Goal: Information Seeking & Learning: Learn about a topic

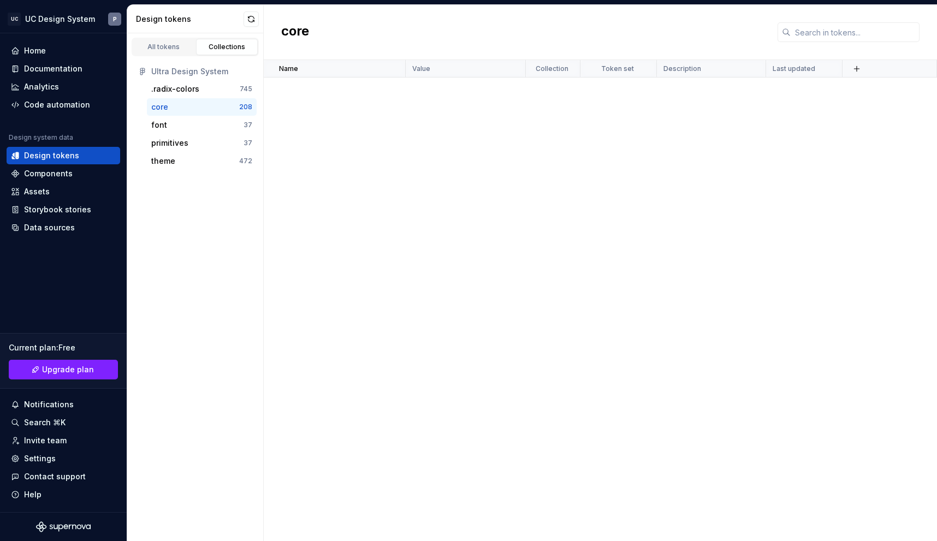
scroll to position [2921, 0]
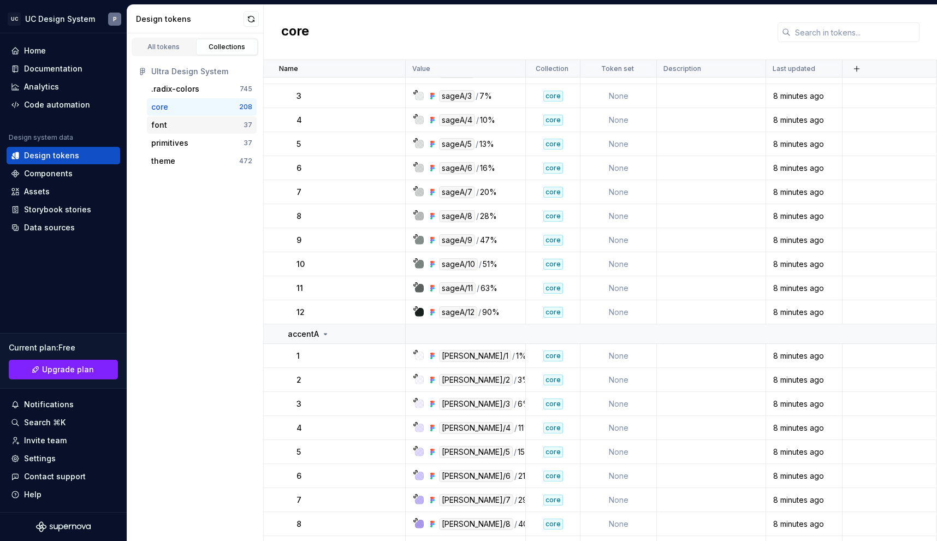
click at [176, 126] on div "font" at bounding box center [197, 125] width 92 height 11
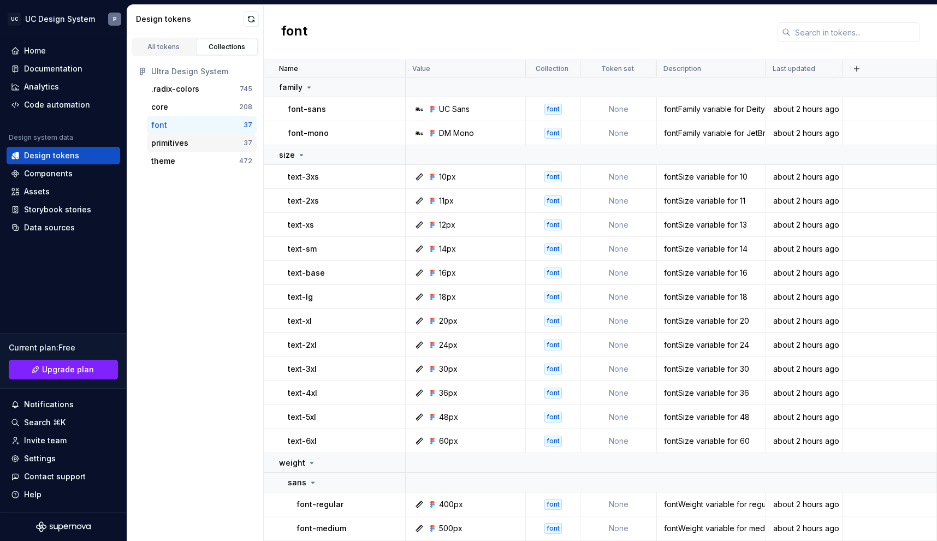
click at [188, 147] on div "primitives" at bounding box center [197, 143] width 92 height 11
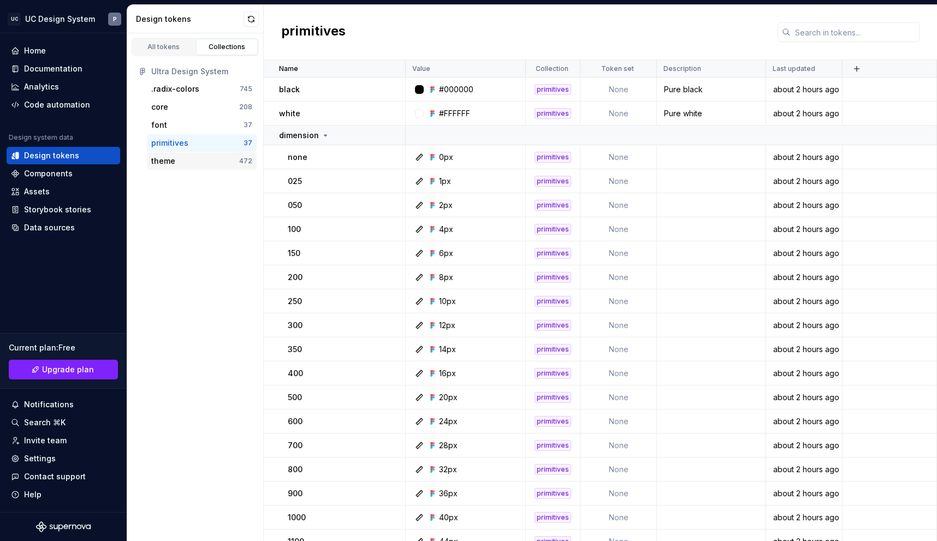
click at [184, 162] on div "theme" at bounding box center [195, 161] width 88 height 11
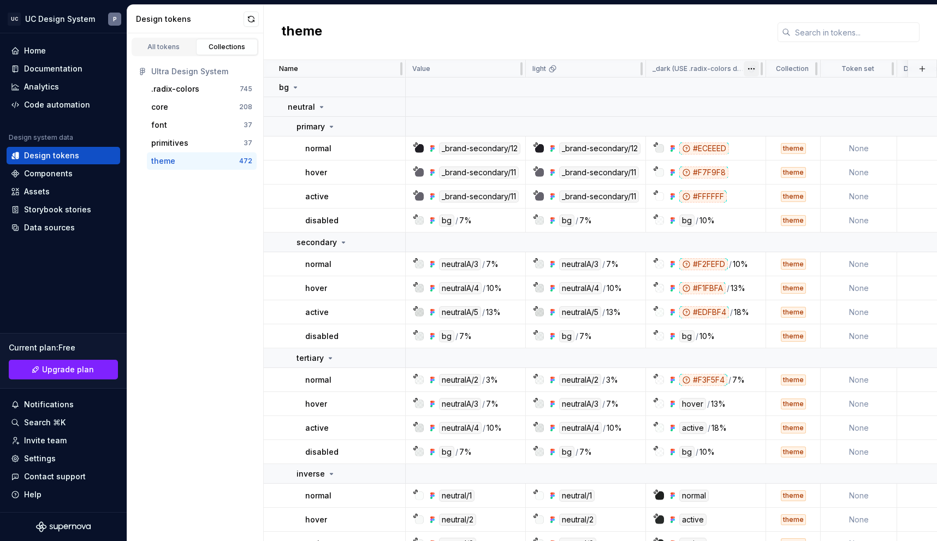
click at [752, 68] on html "UC UC Design System P Home Documentation Analytics Code automation Design syste…" at bounding box center [468, 270] width 937 height 541
click at [712, 69] on html "UC UC Design System P Home Documentation Analytics Code automation Design syste…" at bounding box center [468, 270] width 937 height 541
click at [674, 63] on div "_dark (USE .radix-colors dark mode)" at bounding box center [706, 68] width 120 height 17
click at [755, 73] on html "UC UC Design System P Home Documentation Analytics Code automation Design syste…" at bounding box center [468, 270] width 937 height 541
click at [760, 92] on div "Edit theme" at bounding box center [793, 89] width 93 height 17
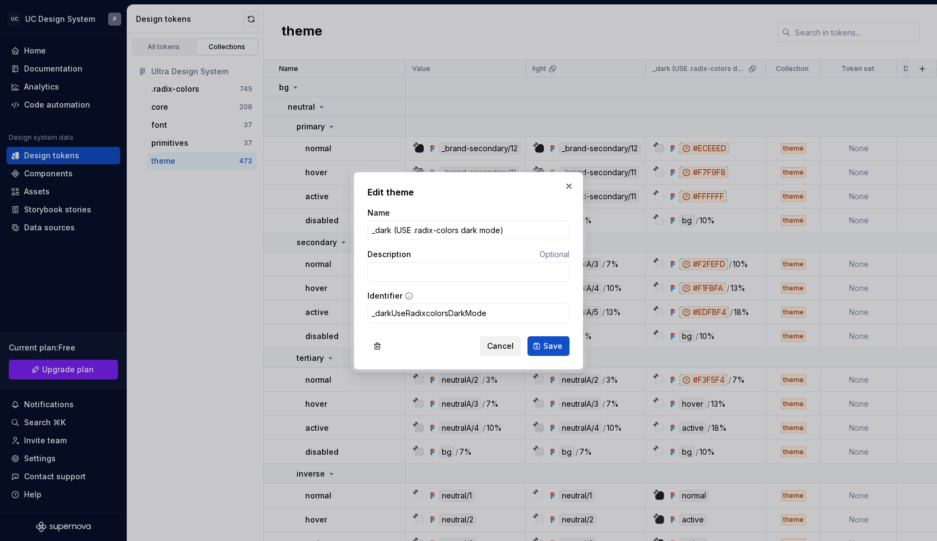
click at [502, 343] on span "Cancel" at bounding box center [500, 346] width 27 height 11
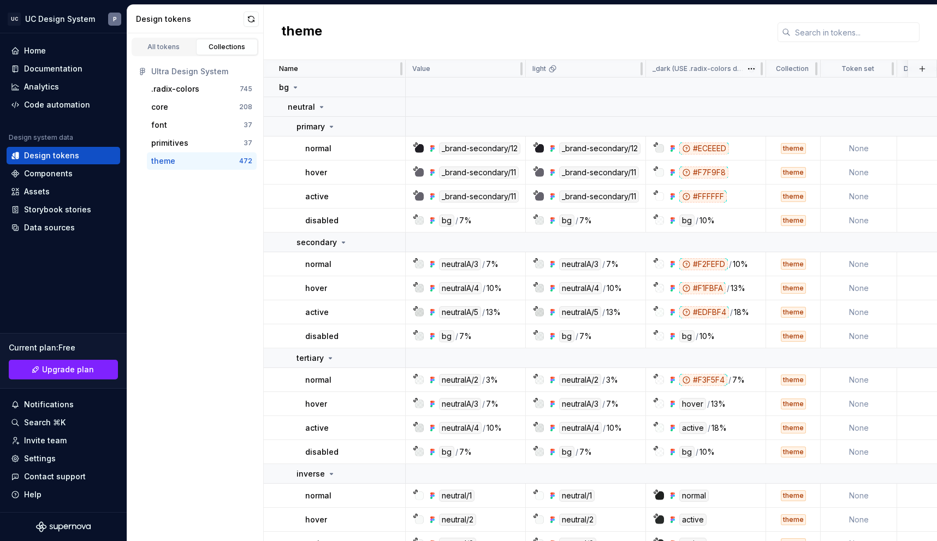
click at [692, 66] on p "_dark (USE .radix-colors dark mode)" at bounding box center [699, 68] width 93 height 9
click at [574, 66] on div "light" at bounding box center [586, 68] width 107 height 9
click at [537, 69] on p "light" at bounding box center [540, 68] width 14 height 9
click at [636, 73] on html "UC UC Design System P Home Documentation Analytics Code automation Design syste…" at bounding box center [468, 270] width 937 height 541
click at [563, 15] on html "UC UC Design System P Home Documentation Analytics Code automation Design syste…" at bounding box center [468, 270] width 937 height 541
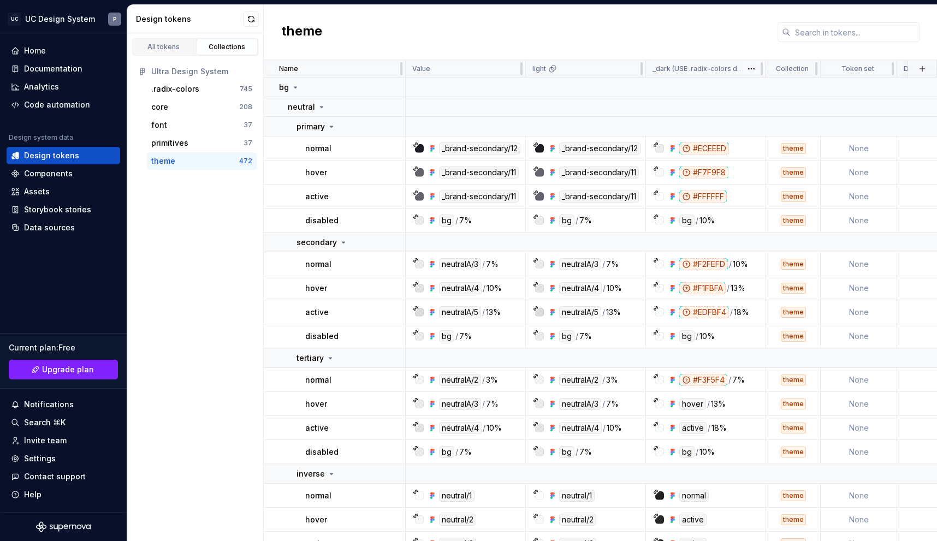
click at [692, 61] on div "_dark (USE .radix-colors dark mode)" at bounding box center [706, 68] width 120 height 17
click at [612, 129] on td at bounding box center [759, 127] width 707 height 20
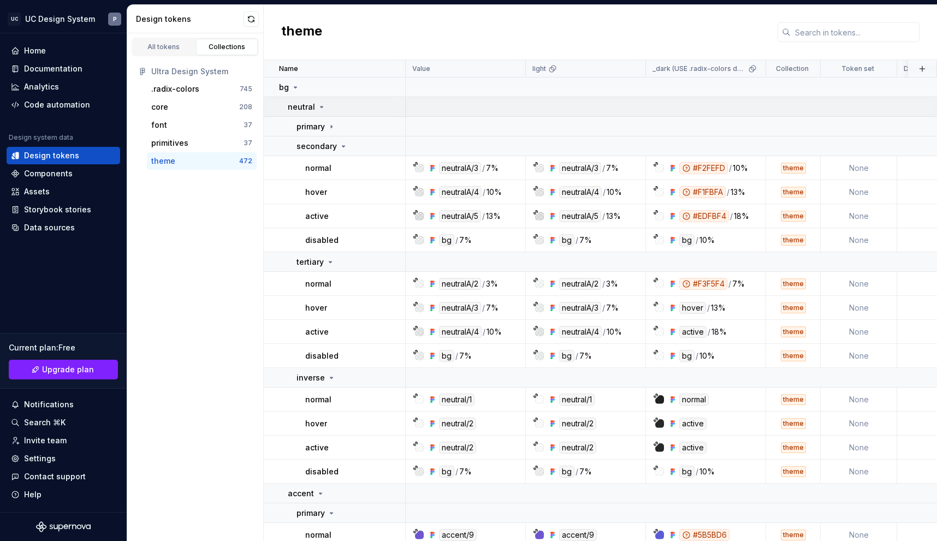
click at [325, 110] on div "neutral" at bounding box center [346, 107] width 117 height 11
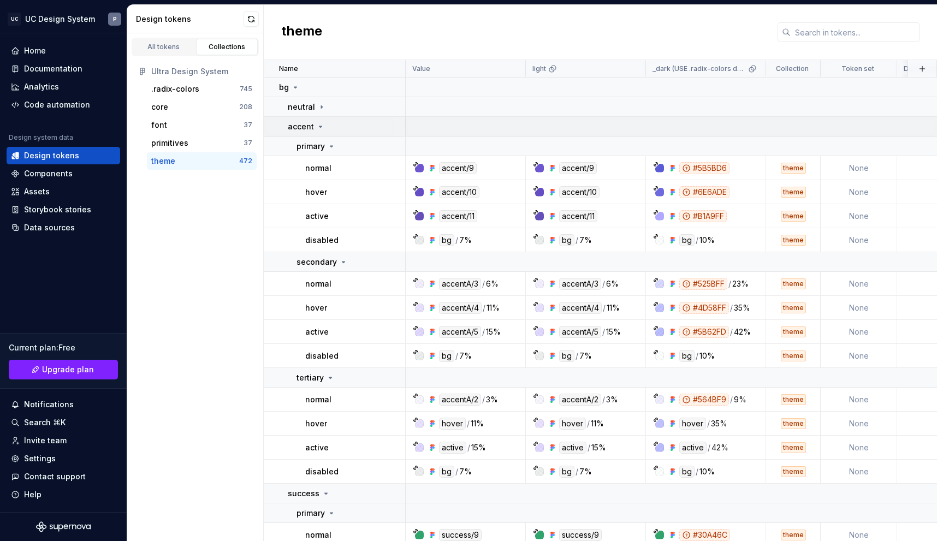
click at [310, 129] on p "accent" at bounding box center [301, 126] width 26 height 11
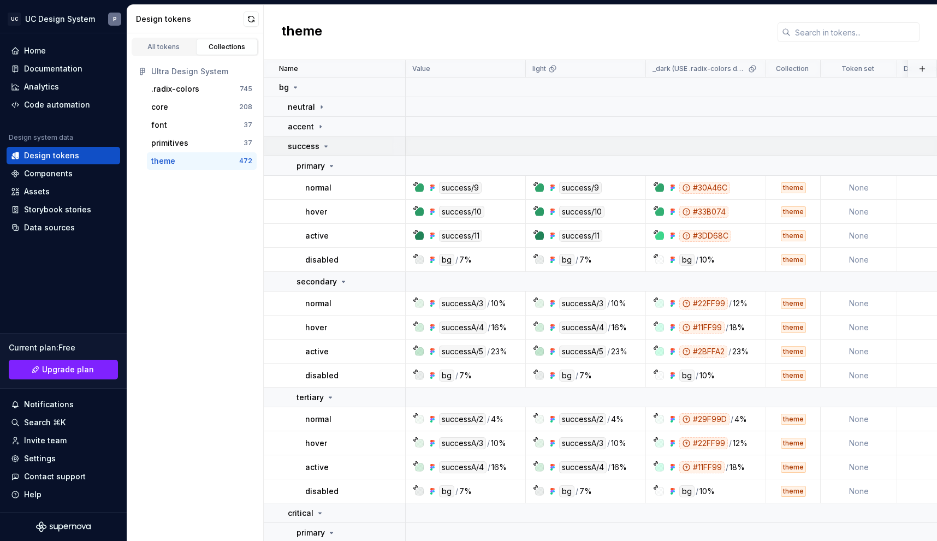
click at [313, 144] on p "success" at bounding box center [304, 146] width 32 height 11
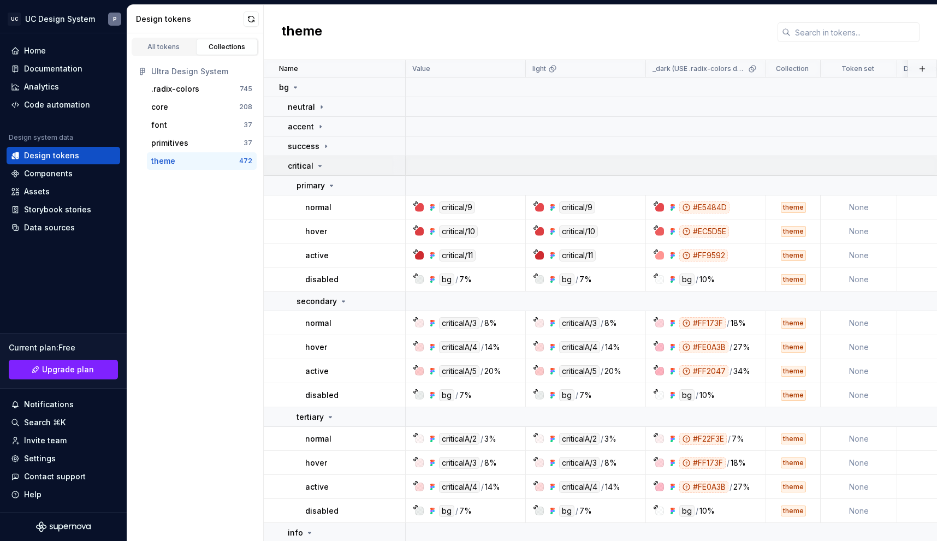
click at [317, 160] on td "critical" at bounding box center [335, 166] width 142 height 20
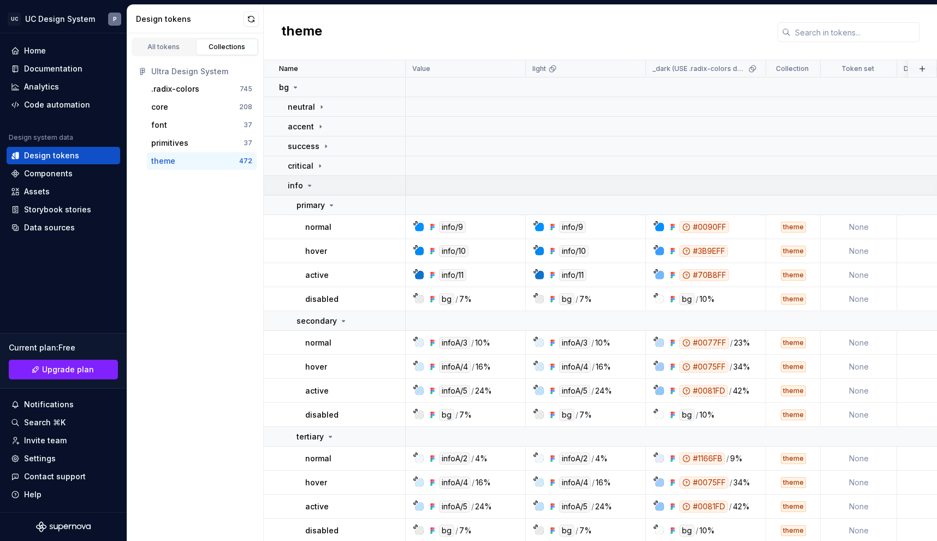
click at [309, 187] on icon at bounding box center [309, 185] width 9 height 9
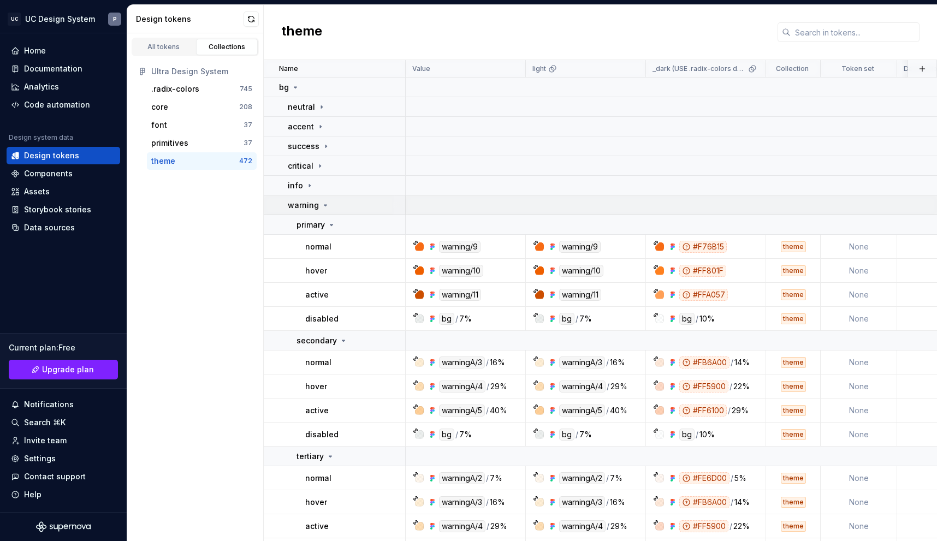
click at [318, 209] on div "warning" at bounding box center [309, 205] width 42 height 11
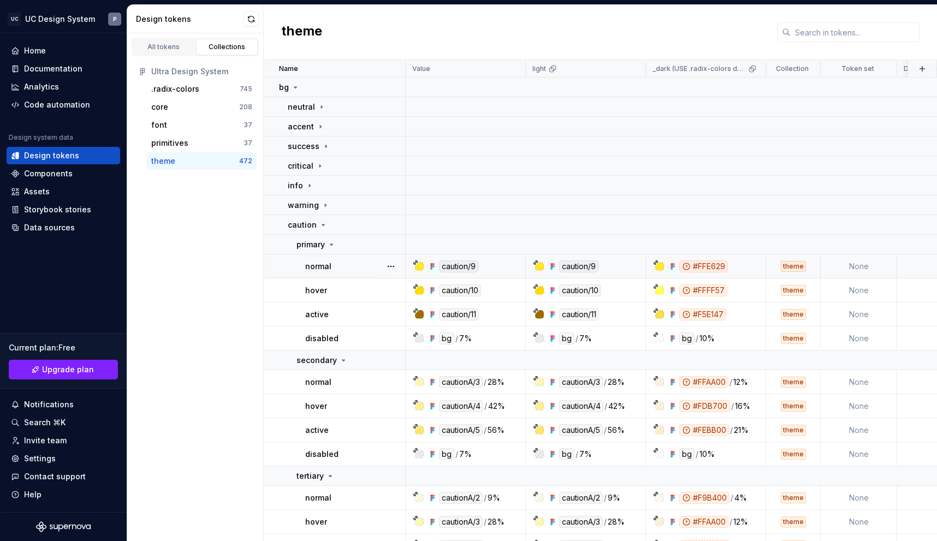
click at [311, 241] on p "primary" at bounding box center [311, 244] width 28 height 11
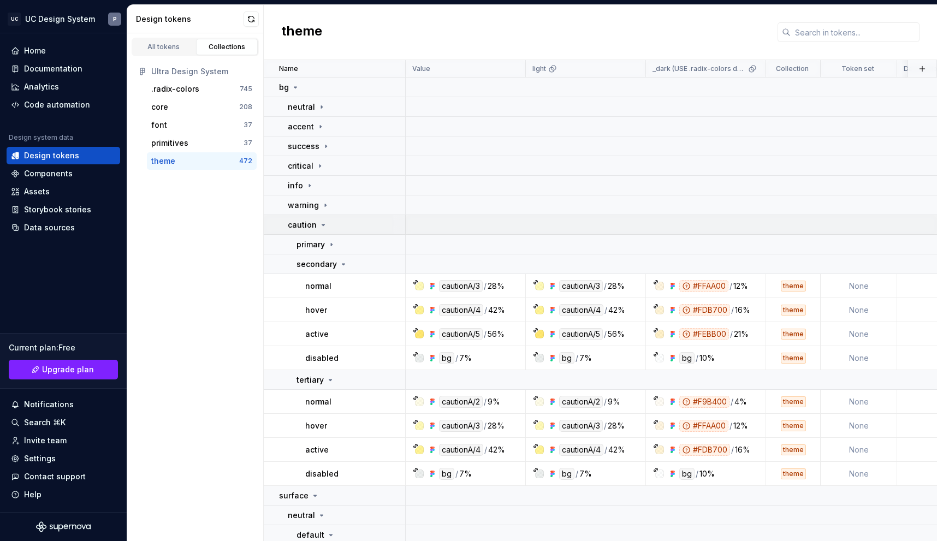
click at [309, 226] on p "caution" at bounding box center [302, 225] width 29 height 11
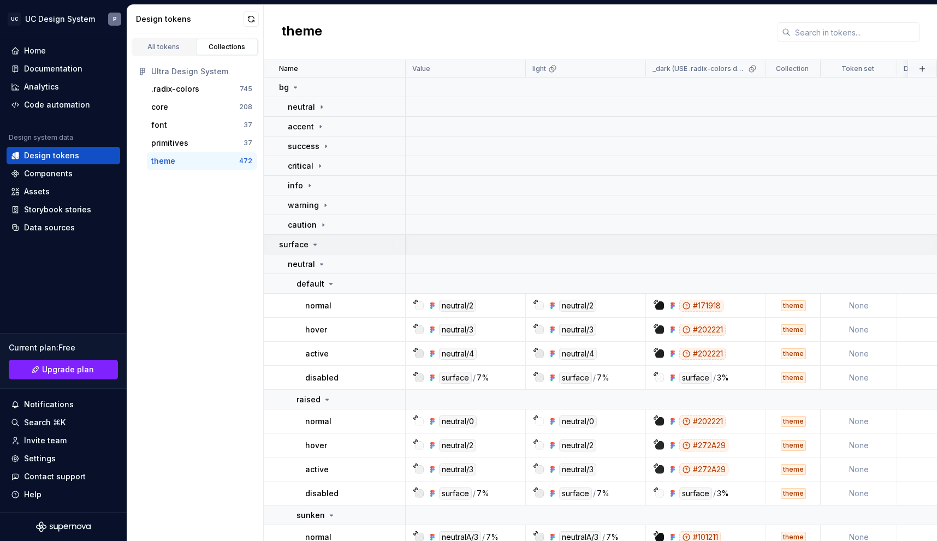
click at [311, 246] on icon at bounding box center [315, 244] width 9 height 9
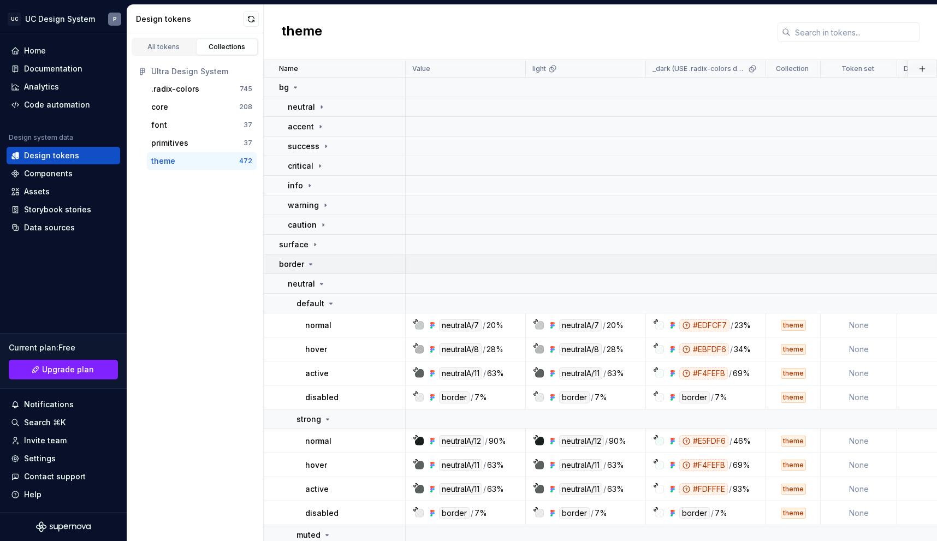
click at [313, 270] on td "border" at bounding box center [335, 265] width 142 height 20
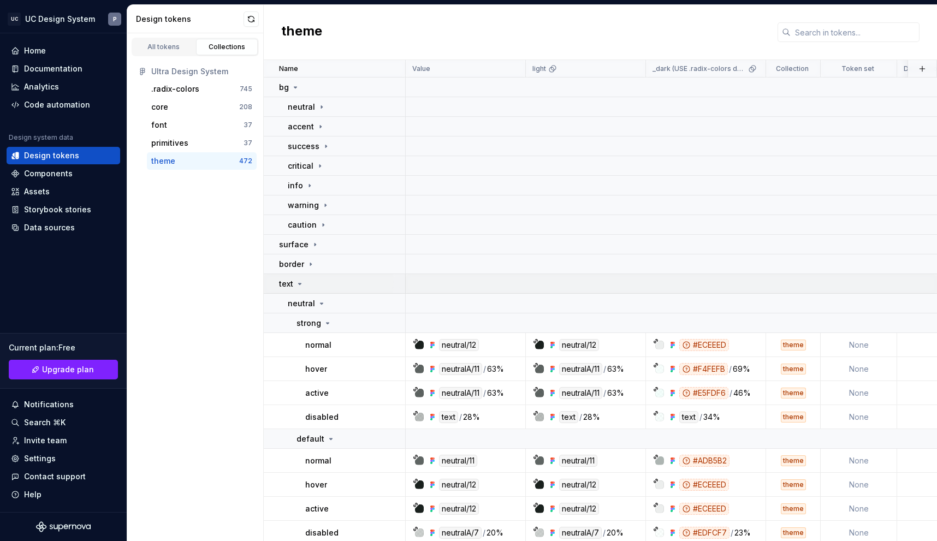
click at [304, 286] on div "text" at bounding box center [342, 284] width 126 height 11
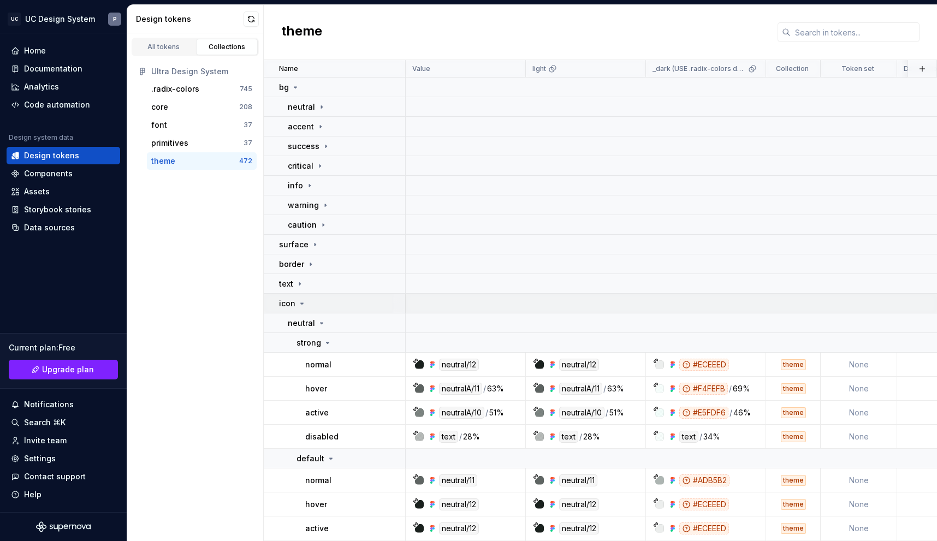
click at [291, 307] on p "icon" at bounding box center [287, 303] width 16 height 11
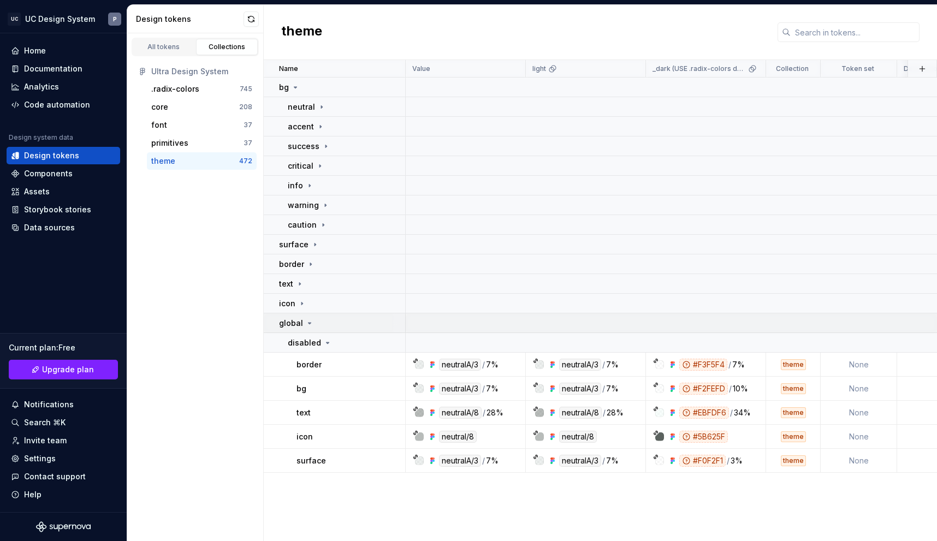
click at [296, 318] on p "global" at bounding box center [291, 323] width 24 height 11
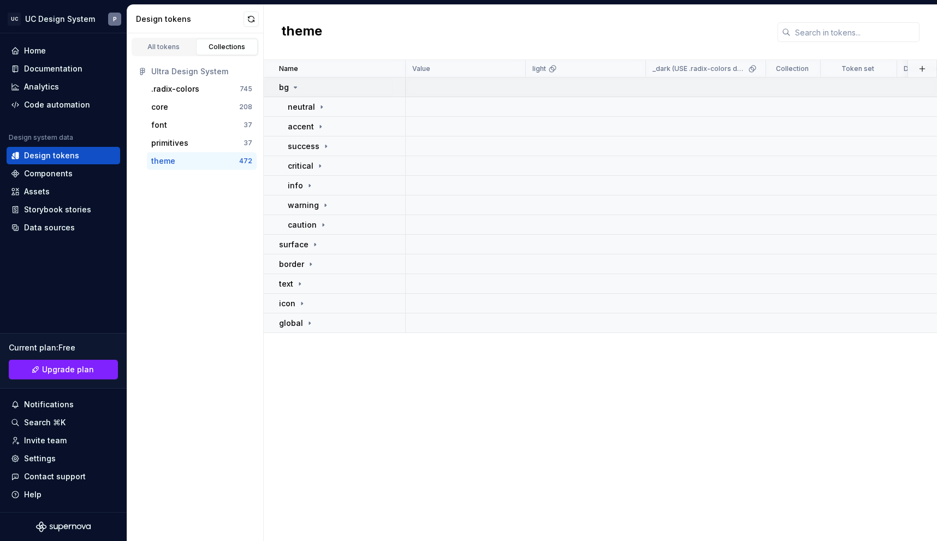
click at [292, 95] on td "bg" at bounding box center [335, 88] width 142 height 20
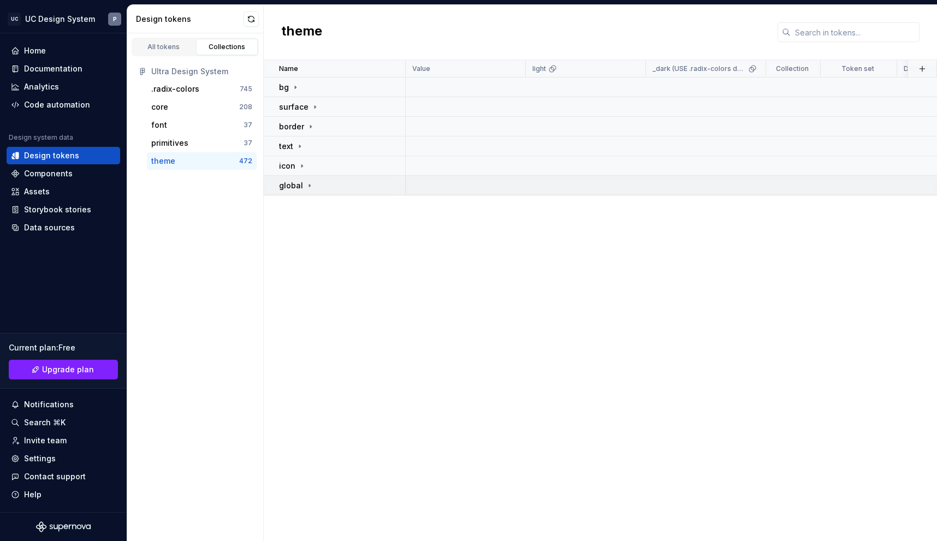
click at [297, 189] on p "global" at bounding box center [291, 185] width 24 height 11
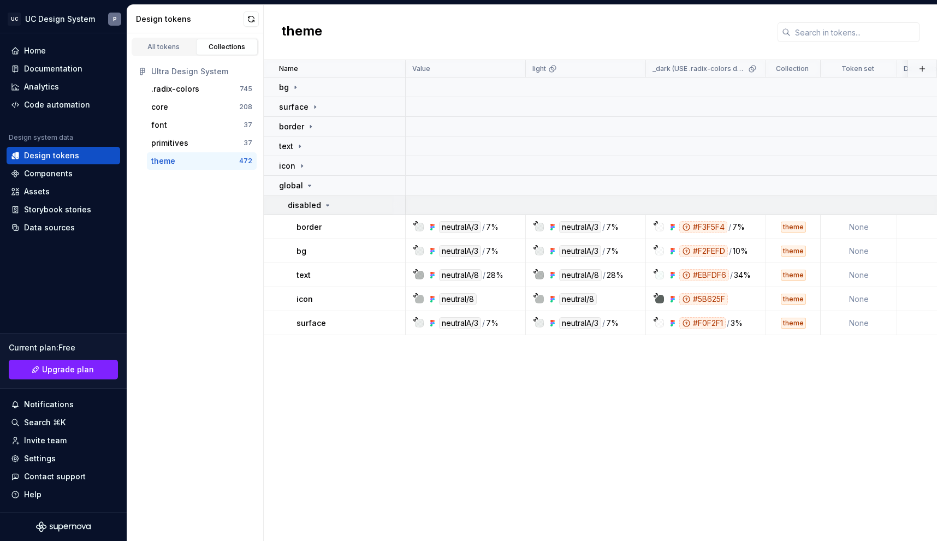
click at [316, 211] on td "disabled" at bounding box center [335, 206] width 142 height 20
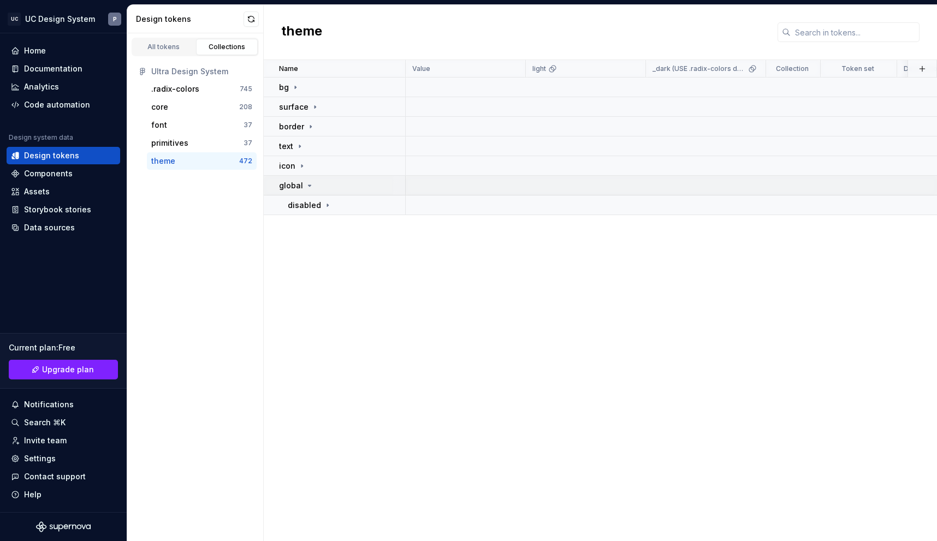
click at [294, 189] on p "global" at bounding box center [291, 185] width 24 height 11
click at [294, 168] on p "icon" at bounding box center [287, 166] width 16 height 11
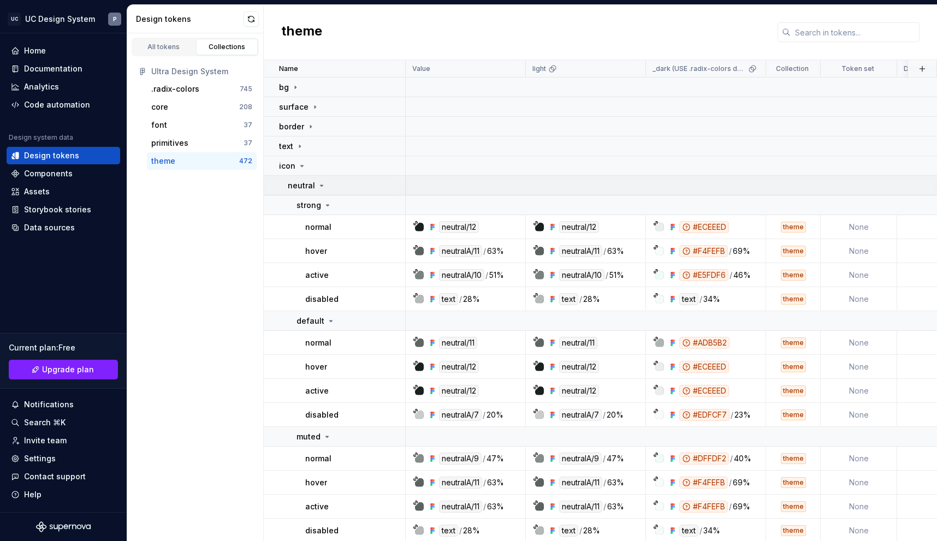
click at [308, 192] on td "neutral" at bounding box center [335, 186] width 142 height 20
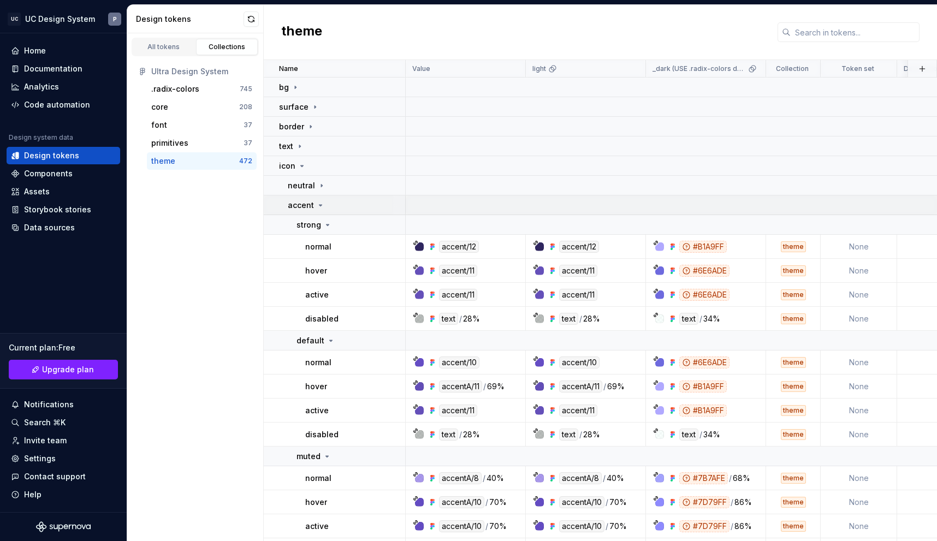
click at [318, 211] on td "accent" at bounding box center [335, 206] width 142 height 20
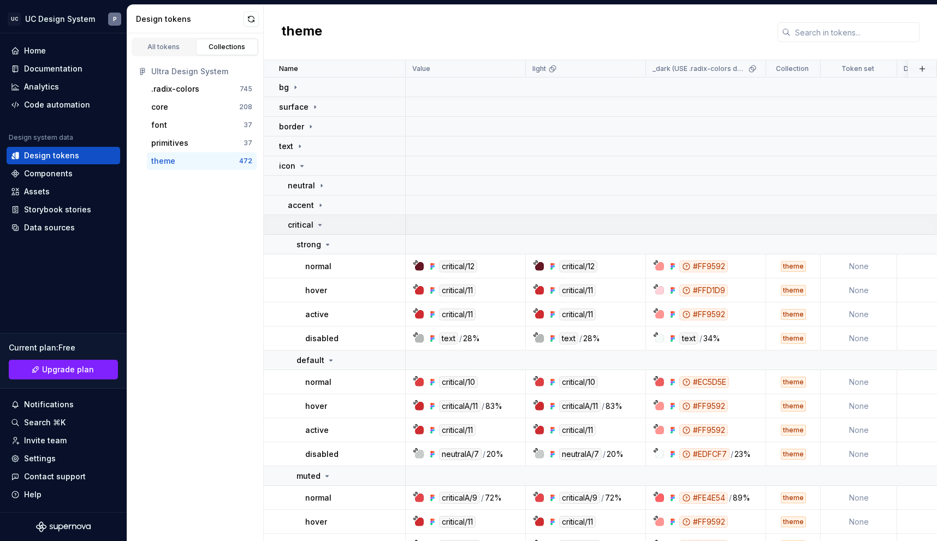
click at [312, 227] on p "critical" at bounding box center [301, 225] width 26 height 11
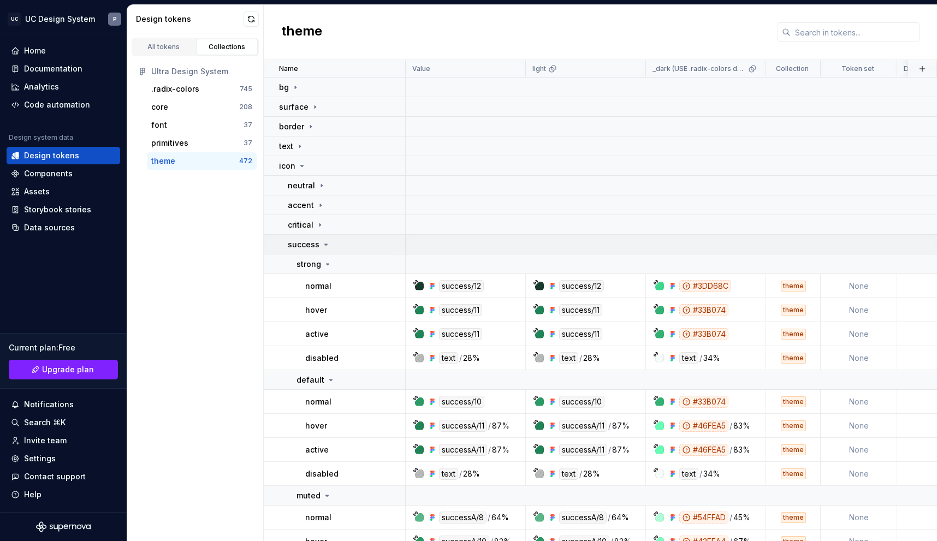
click at [311, 247] on p "success" at bounding box center [304, 244] width 32 height 11
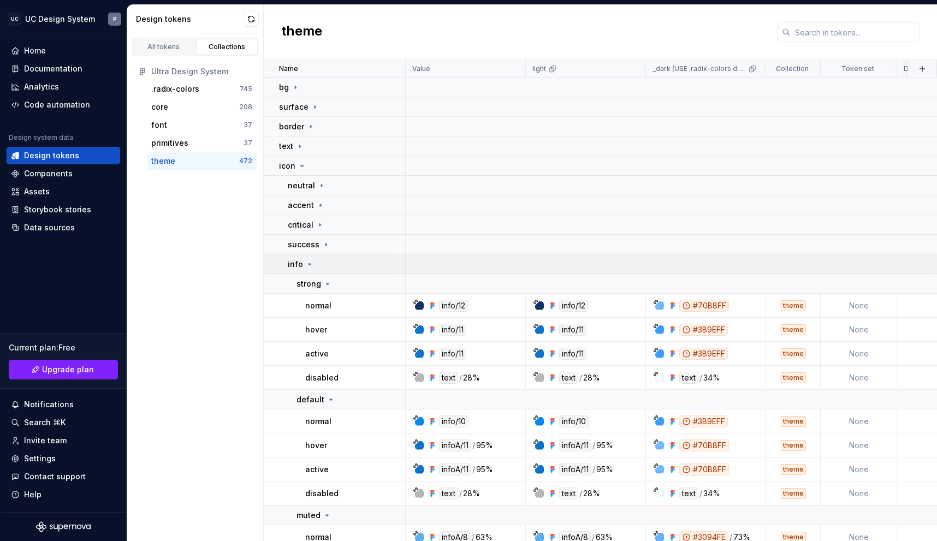
click at [313, 262] on div "info" at bounding box center [346, 264] width 117 height 11
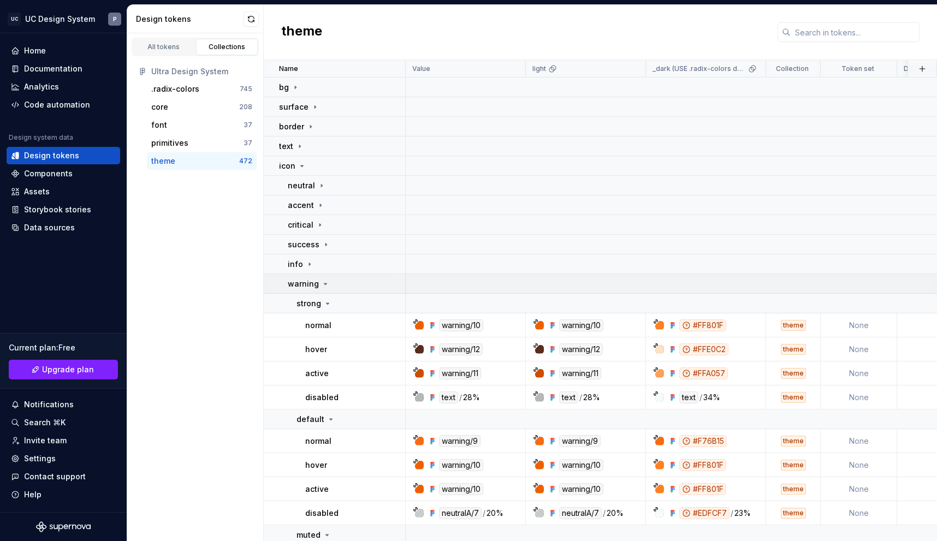
click at [307, 290] on td "warning" at bounding box center [335, 284] width 142 height 20
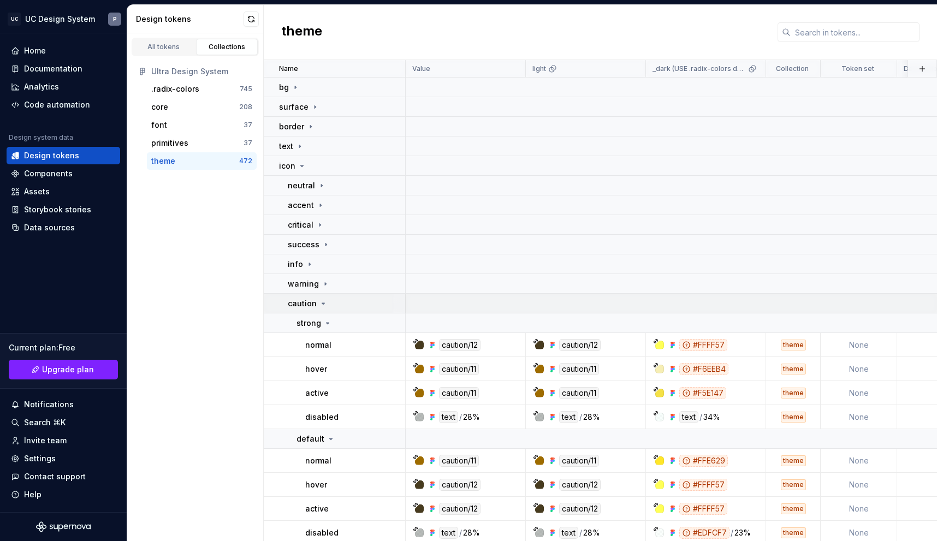
click at [313, 298] on p "caution" at bounding box center [302, 303] width 29 height 11
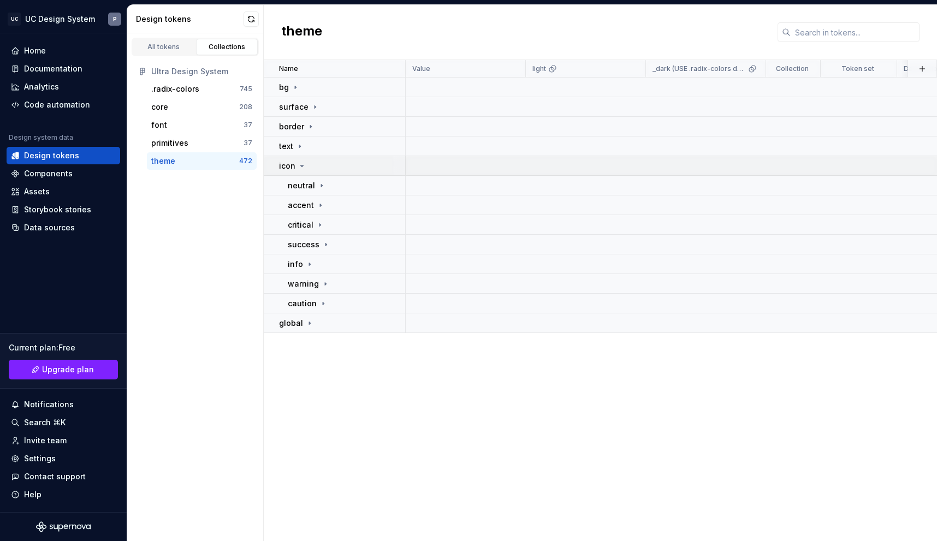
click at [283, 170] on p "icon" at bounding box center [287, 166] width 16 height 11
click at [295, 126] on p "border" at bounding box center [291, 126] width 25 height 11
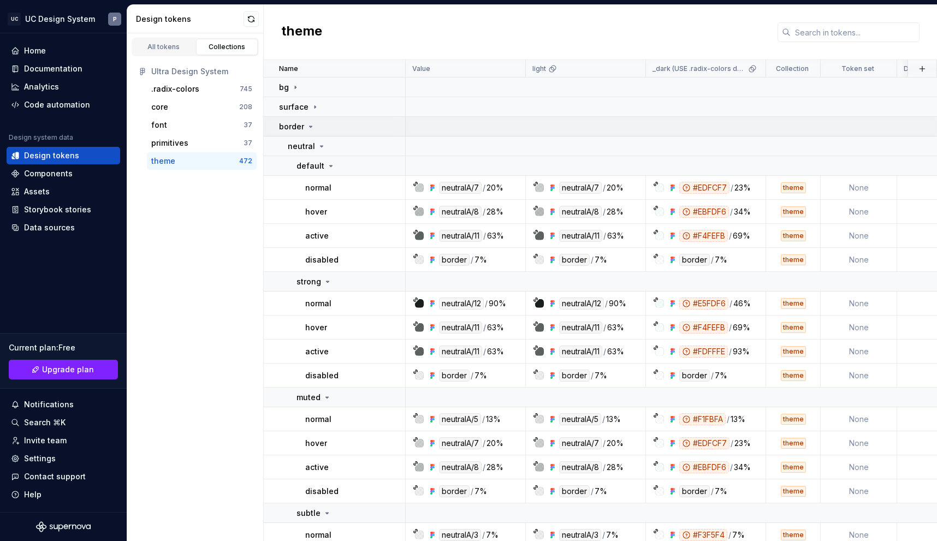
click at [295, 126] on p "border" at bounding box center [291, 126] width 25 height 11
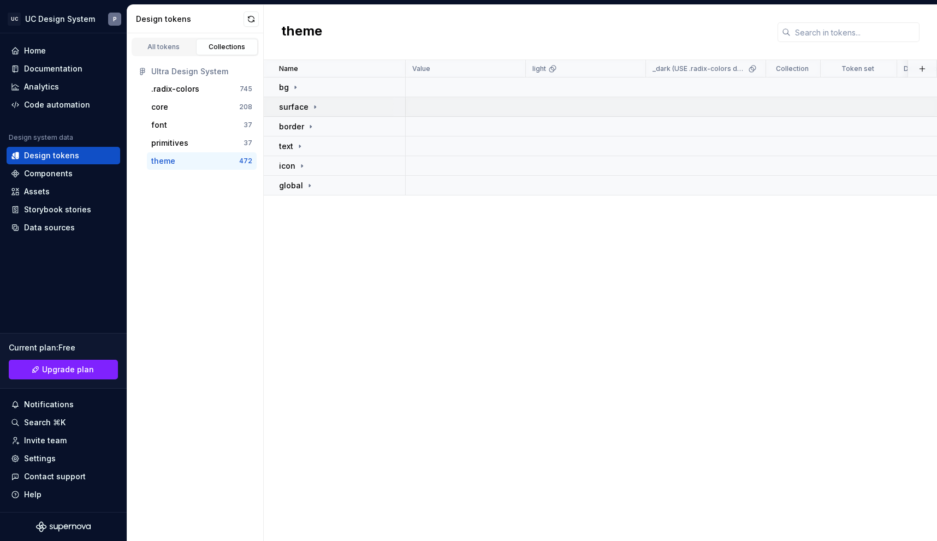
click at [302, 109] on p "surface" at bounding box center [293, 107] width 29 height 11
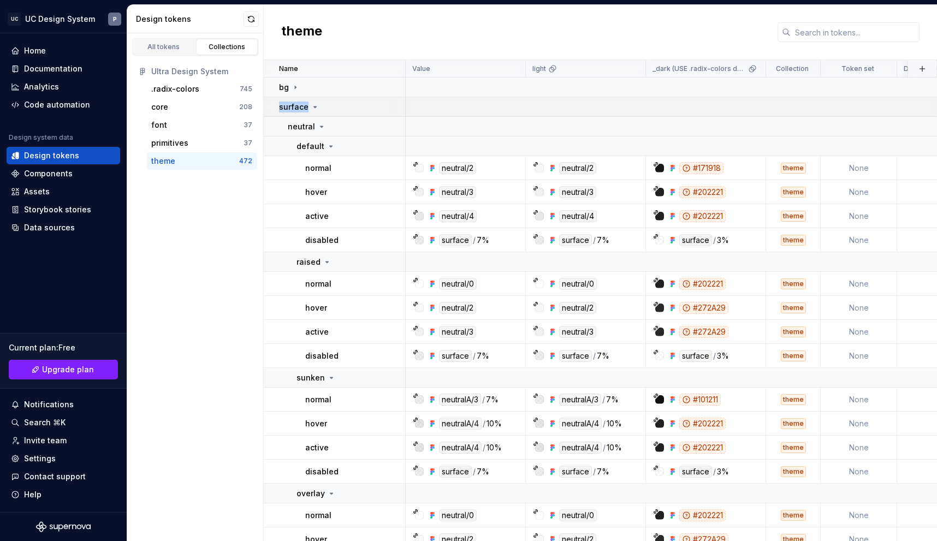
click at [302, 109] on p "surface" at bounding box center [293, 107] width 29 height 11
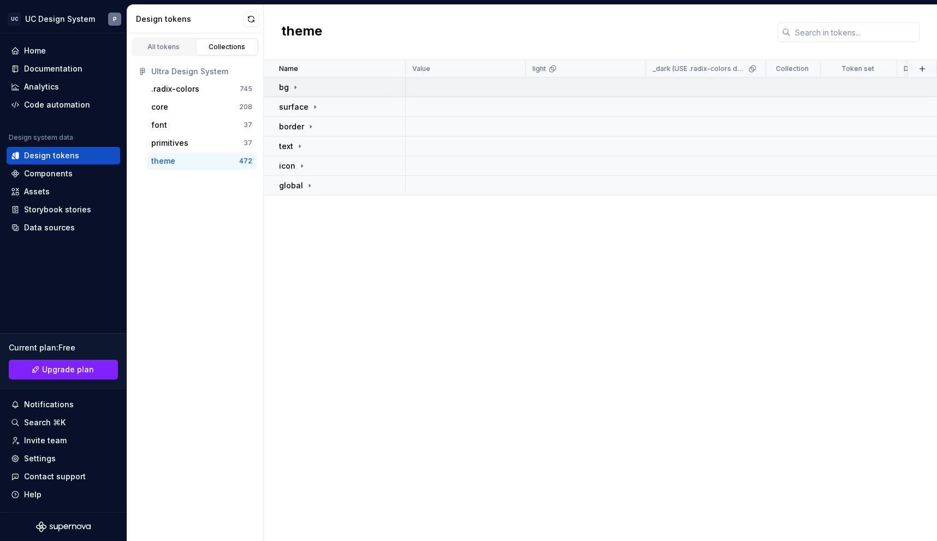
click at [290, 95] on td "bg" at bounding box center [335, 88] width 142 height 20
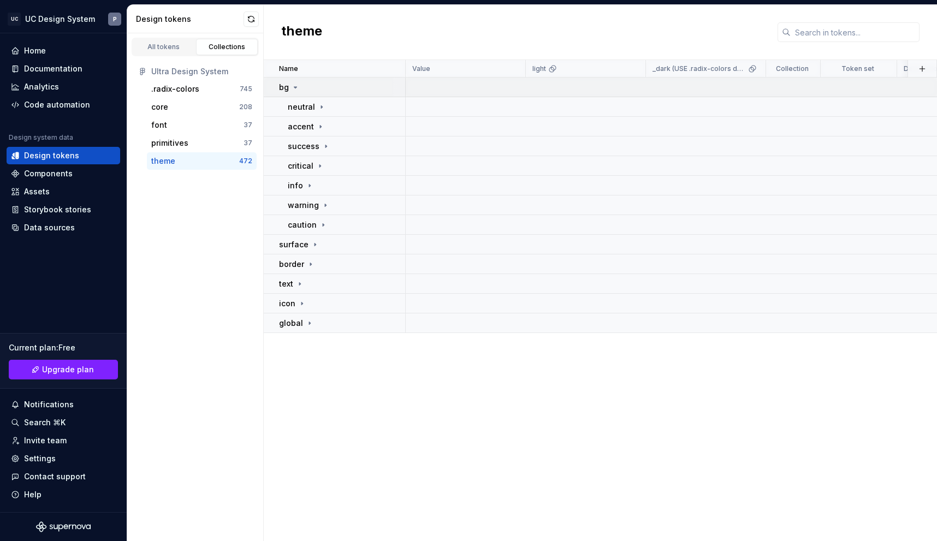
click at [290, 90] on div "bg" at bounding box center [289, 87] width 21 height 11
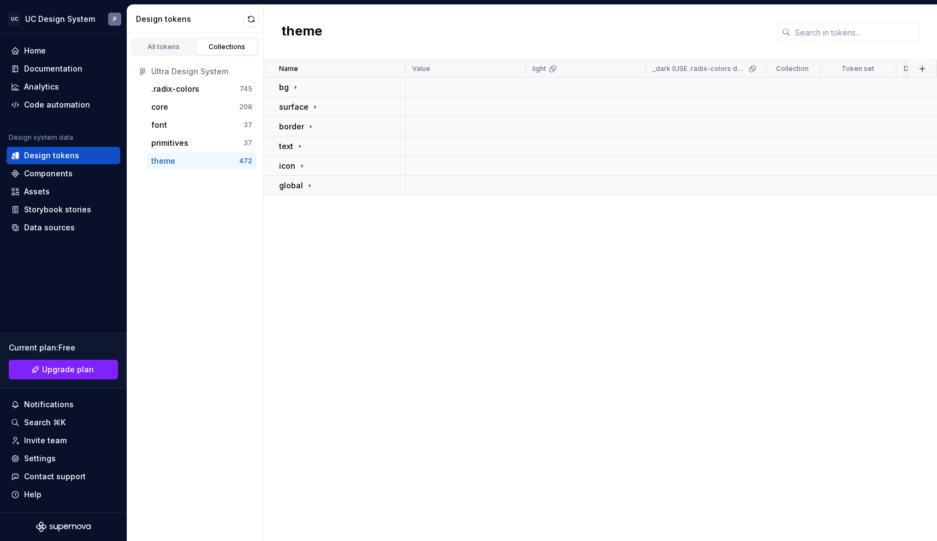
click at [345, 243] on div "Name Value light _dark (USE .radix-colors dark mode) Collection Token set Descr…" at bounding box center [601, 300] width 674 height 481
